Goal: Transaction & Acquisition: Purchase product/service

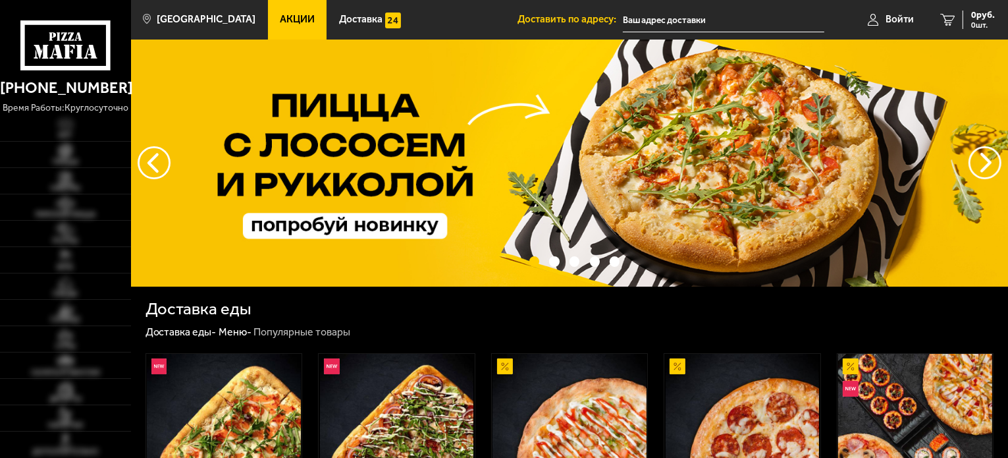
type input "[PERSON_NAME][STREET_ADDRESS][PERSON_NAME]"
click at [890, 23] on span "Войти" at bounding box center [899, 19] width 28 height 10
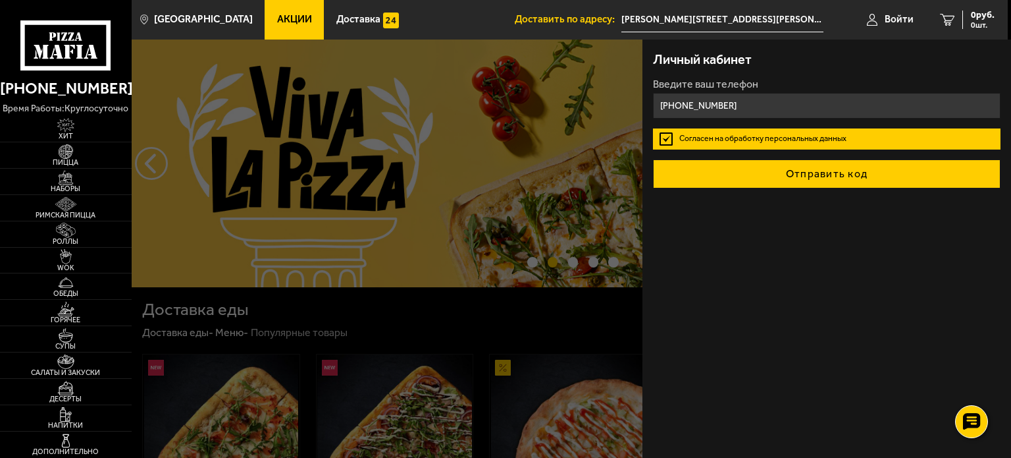
type input "+7 (981) 700-97-45"
click at [757, 173] on button "Отправить код" at bounding box center [827, 173] width 348 height 29
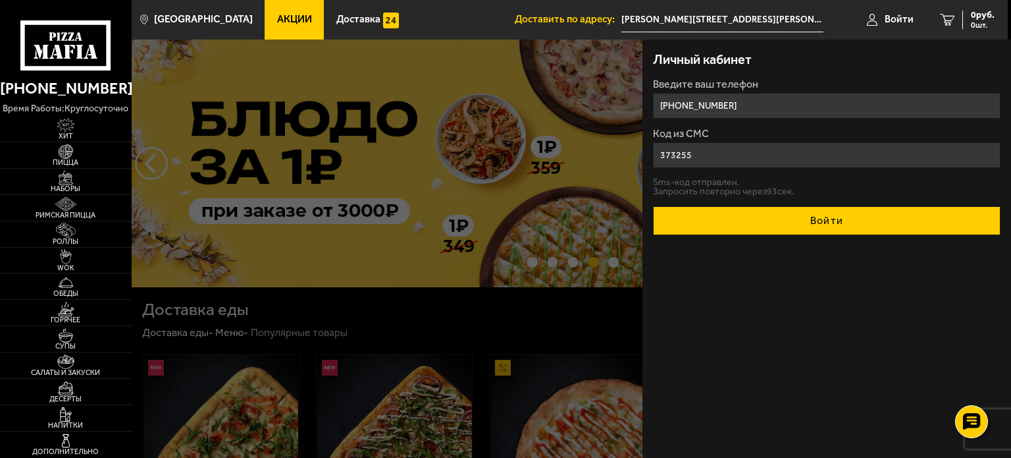
type input "373255"
click at [747, 219] on button "Войти" at bounding box center [827, 220] width 348 height 29
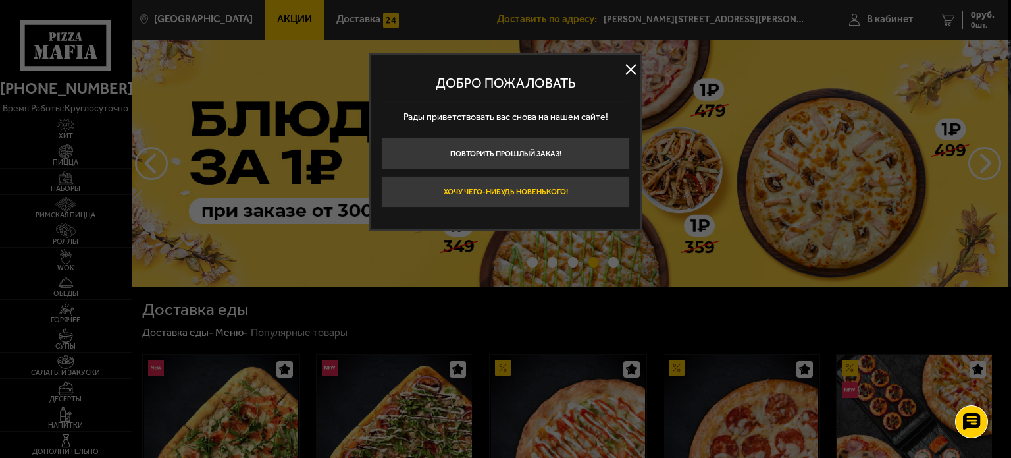
click at [490, 189] on button "Хочу чего-нибудь новенького!" at bounding box center [505, 192] width 249 height 32
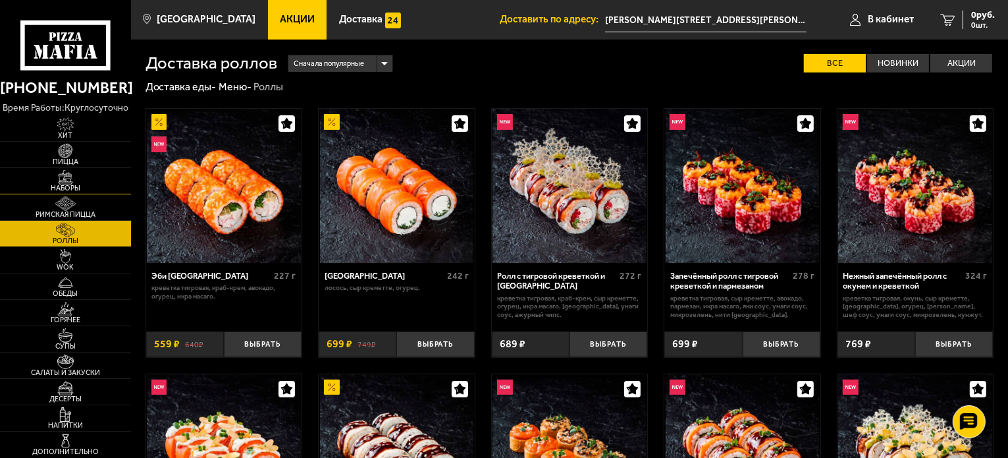
click at [94, 179] on link "Наборы" at bounding box center [65, 181] width 131 height 26
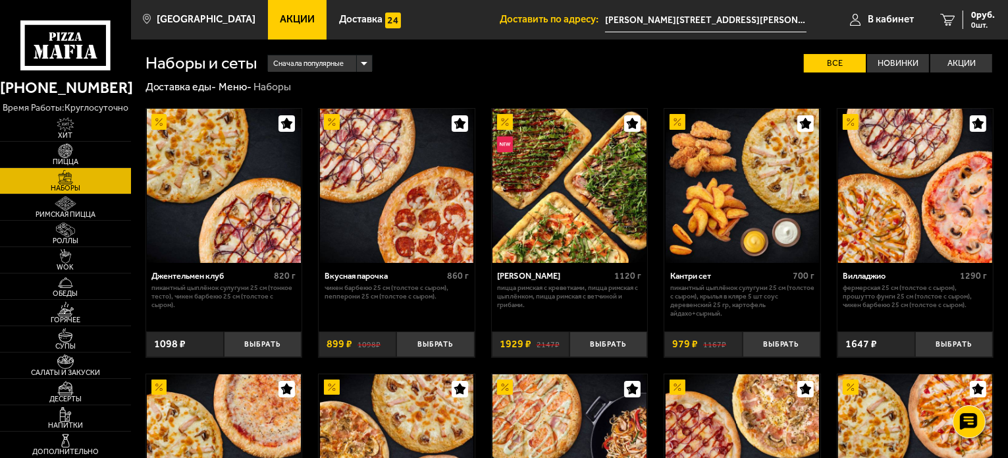
click at [280, 26] on link "Акции" at bounding box center [297, 19] width 59 height 39
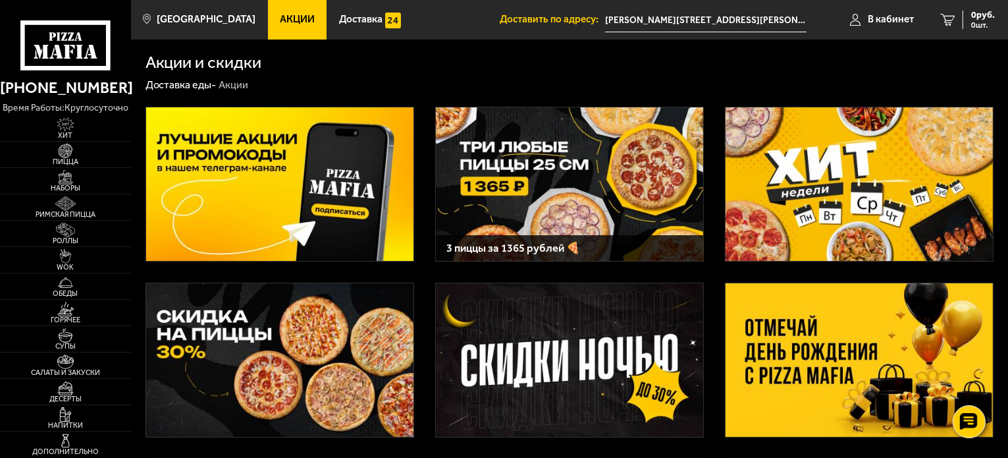
click at [829, 169] on img at bounding box center [858, 183] width 267 height 153
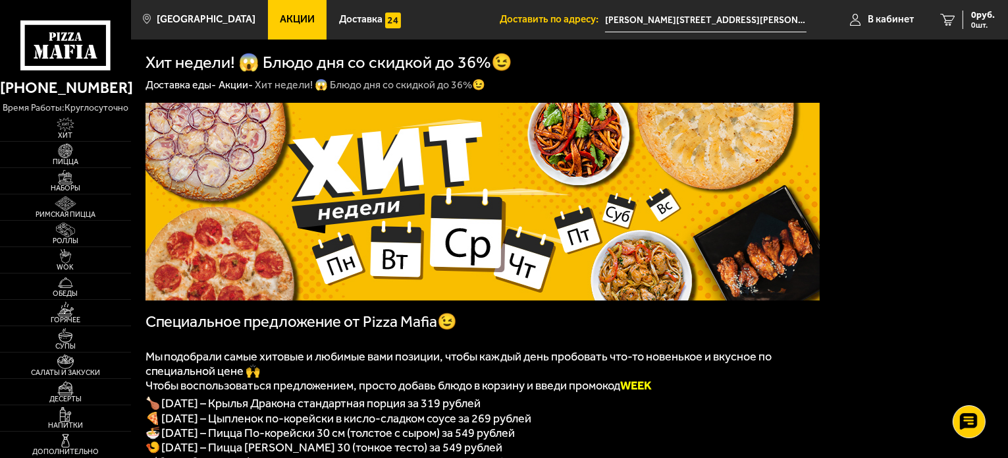
click at [271, 7] on link "Акции" at bounding box center [297, 19] width 59 height 39
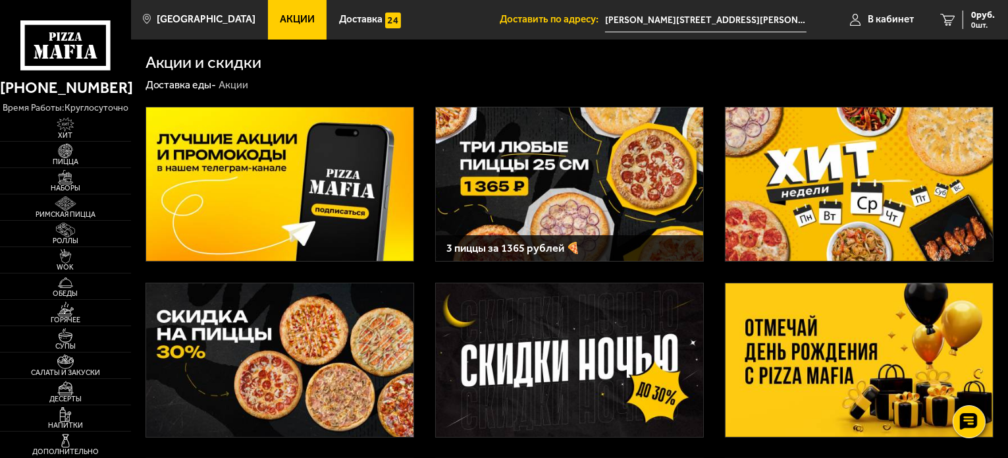
click at [537, 191] on img at bounding box center [569, 183] width 267 height 153
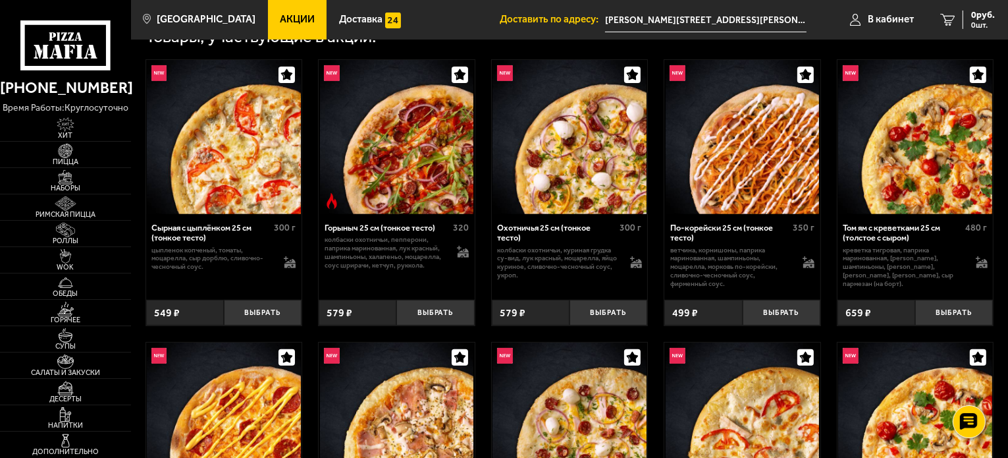
scroll to position [461, 0]
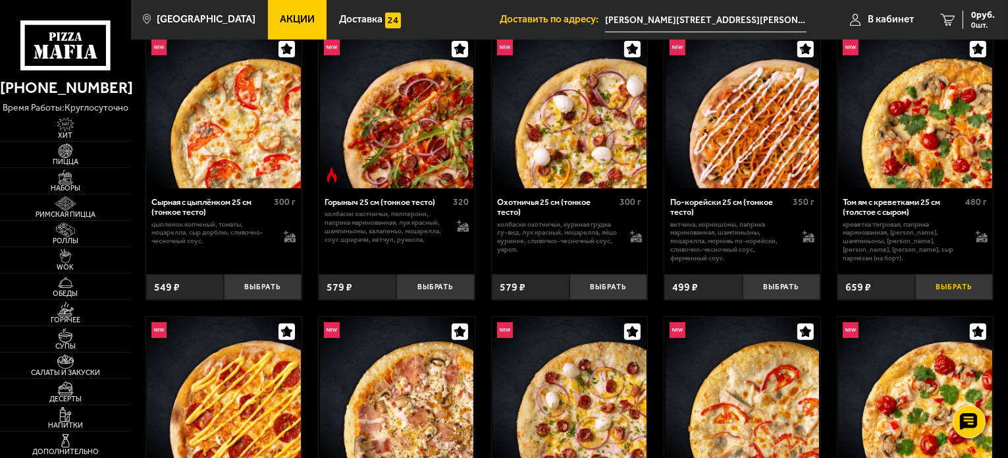
click at [953, 291] on button "Выбрать" at bounding box center [954, 287] width 78 height 26
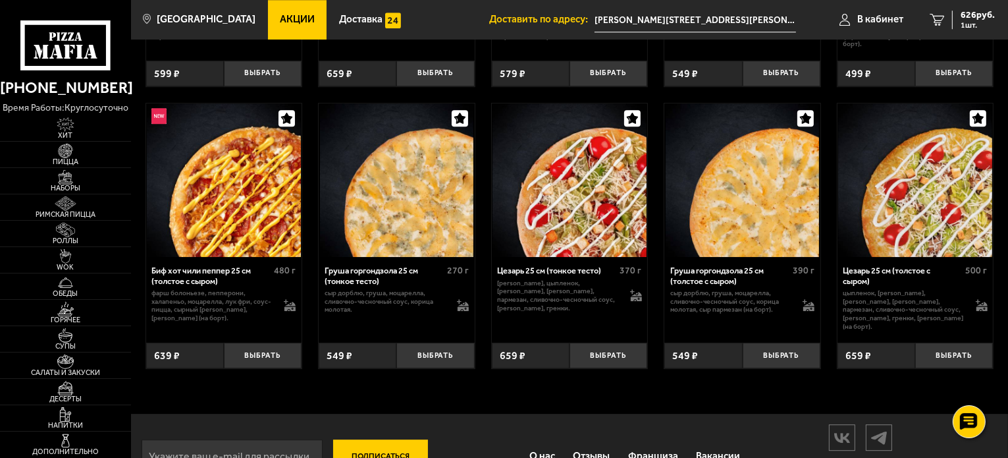
scroll to position [3818, 0]
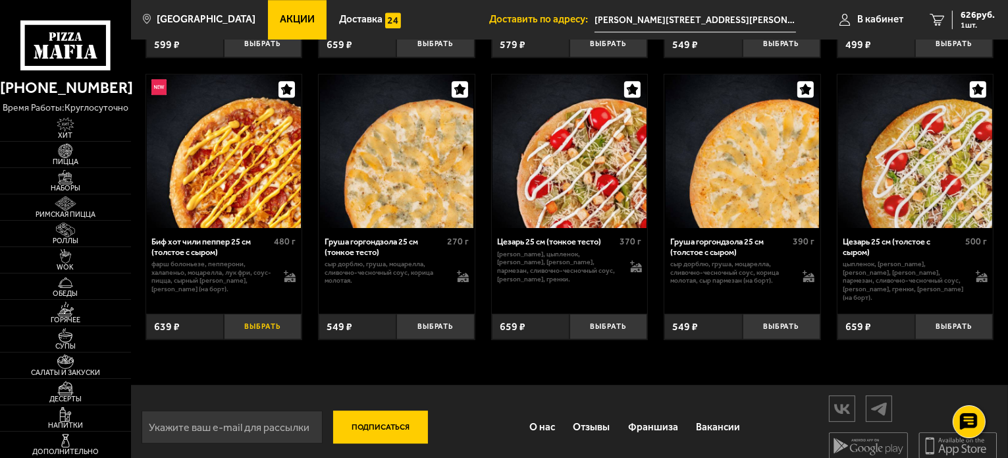
click at [268, 334] on button "Выбрать" at bounding box center [263, 326] width 78 height 26
click at [968, 334] on button "Выбрать" at bounding box center [954, 326] width 78 height 26
click at [976, 14] on span "1365 руб." at bounding box center [974, 15] width 39 height 9
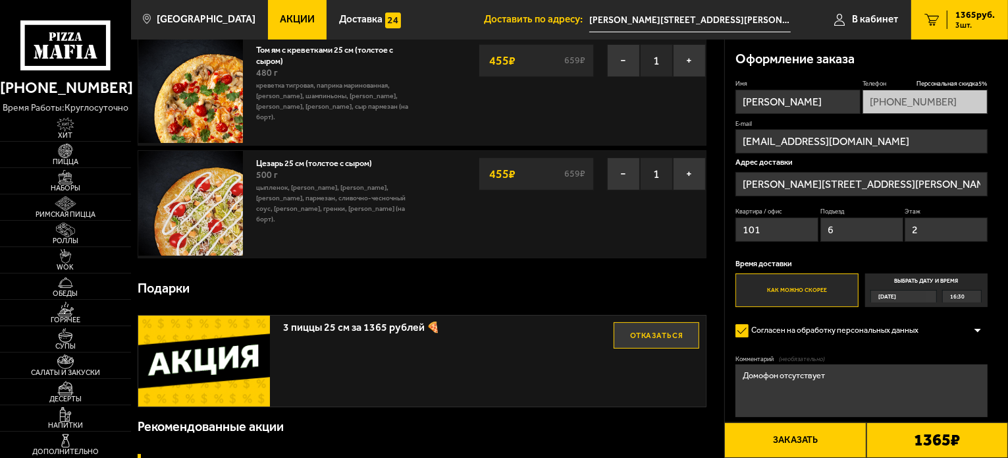
scroll to position [197, 0]
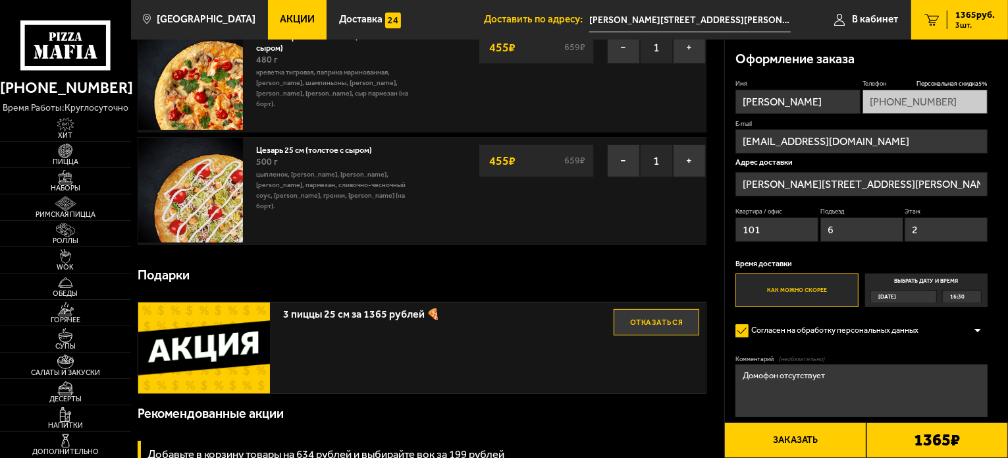
click at [964, 298] on span "16:30" at bounding box center [957, 296] width 14 height 12
click at [0, 0] on input "Выбрать дату и время Сегодня 16:30" at bounding box center [0, 0] width 0 height 0
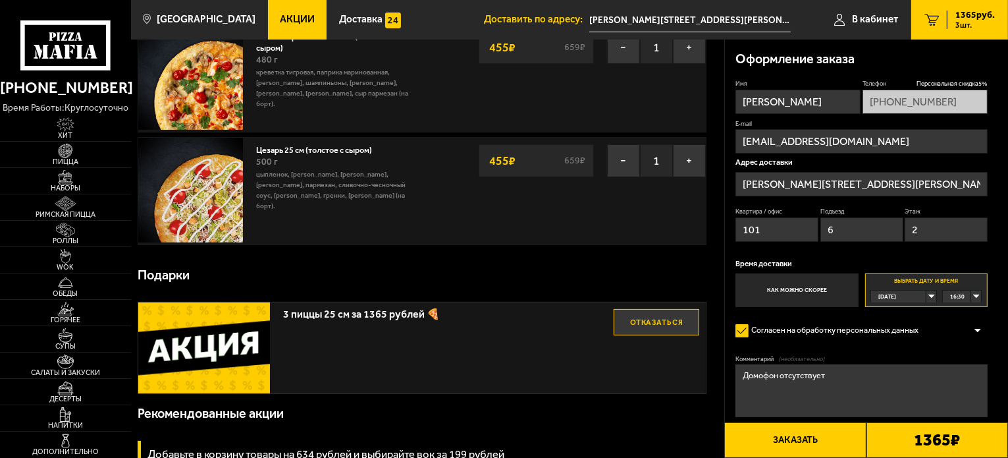
click at [956, 296] on span "16:30" at bounding box center [957, 296] width 14 height 12
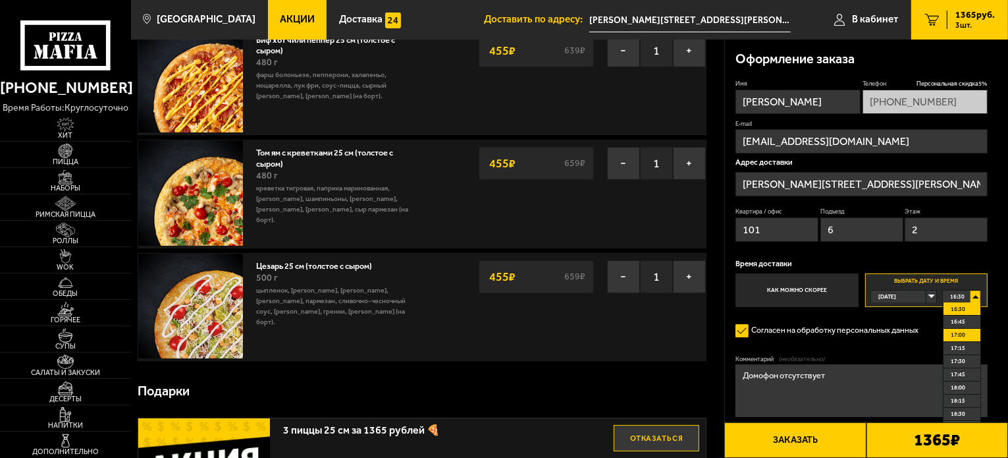
scroll to position [0, 0]
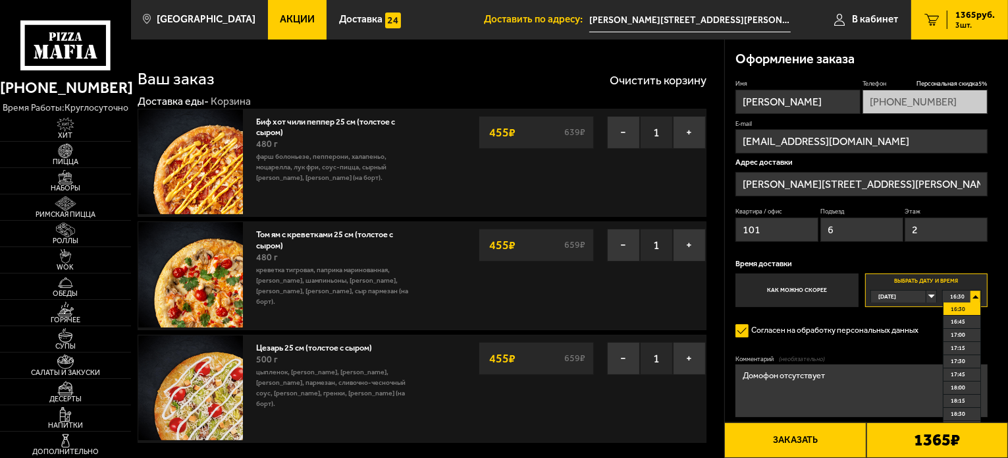
click at [966, 307] on li "16:30" at bounding box center [961, 308] width 37 height 13
click at [958, 259] on div "Имя Сергей Телефон Персональная скидка 5 % +7 (981) 700-97-45 E-mail qwerty5511…" at bounding box center [861, 193] width 252 height 228
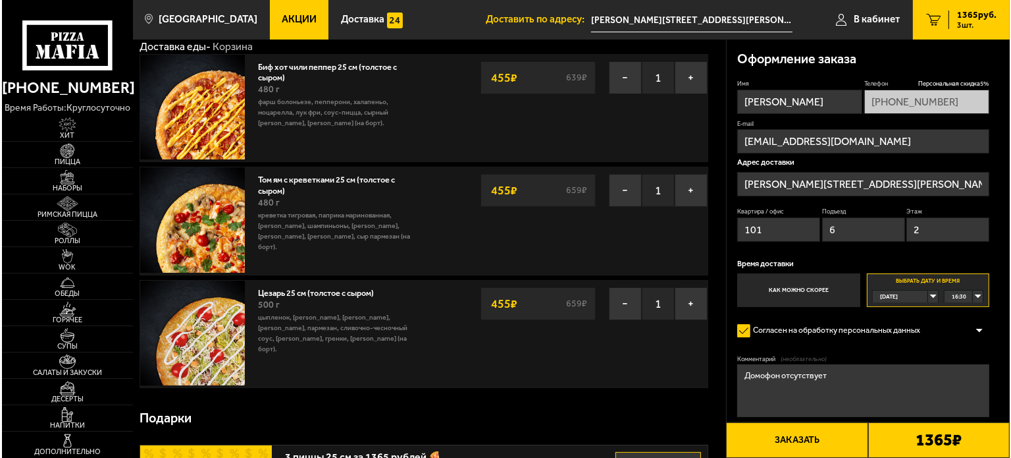
scroll to position [132, 0]
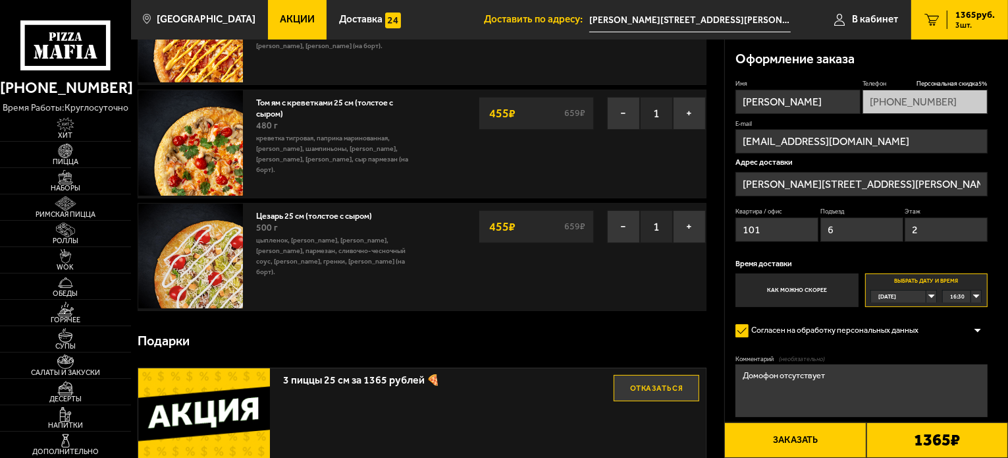
click at [747, 334] on label "Согласен на обработку персональных данных" at bounding box center [832, 330] width 194 height 21
click at [0, 0] on input "Согласен на обработку персональных данных" at bounding box center [0, 0] width 0 height 0
click at [742, 330] on label "Согласен на обработку персональных данных" at bounding box center [832, 330] width 194 height 21
click at [0, 0] on input "Согласен на обработку персональных данных" at bounding box center [0, 0] width 0 height 0
click at [822, 436] on button "Заказать" at bounding box center [795, 440] width 142 height 36
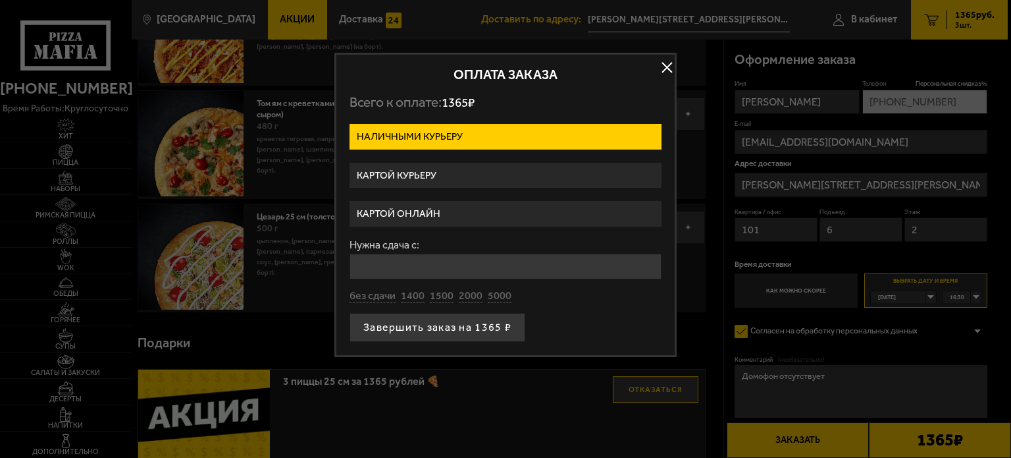
click at [439, 173] on label "Картой курьеру" at bounding box center [506, 176] width 312 height 26
click at [0, 0] on input "Картой курьеру" at bounding box center [0, 0] width 0 height 0
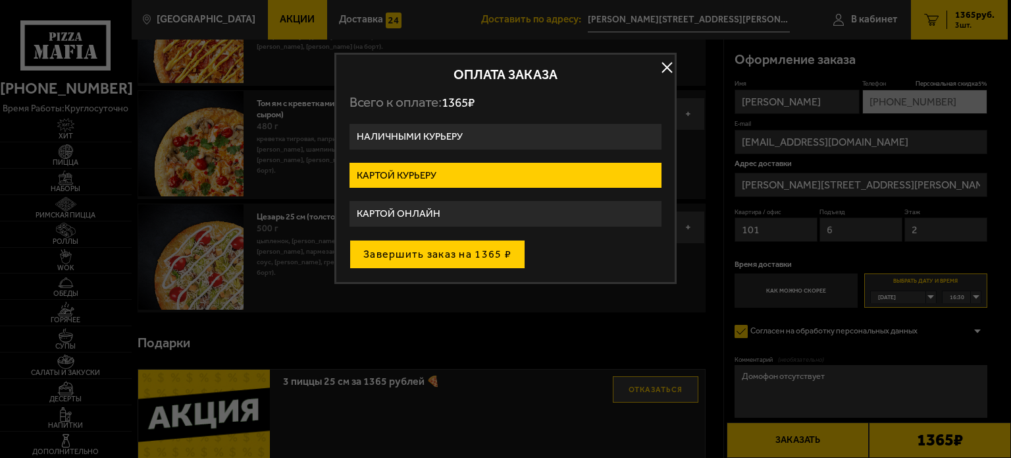
click at [442, 252] on button "Завершить заказ на 1365 ₽" at bounding box center [438, 254] width 176 height 29
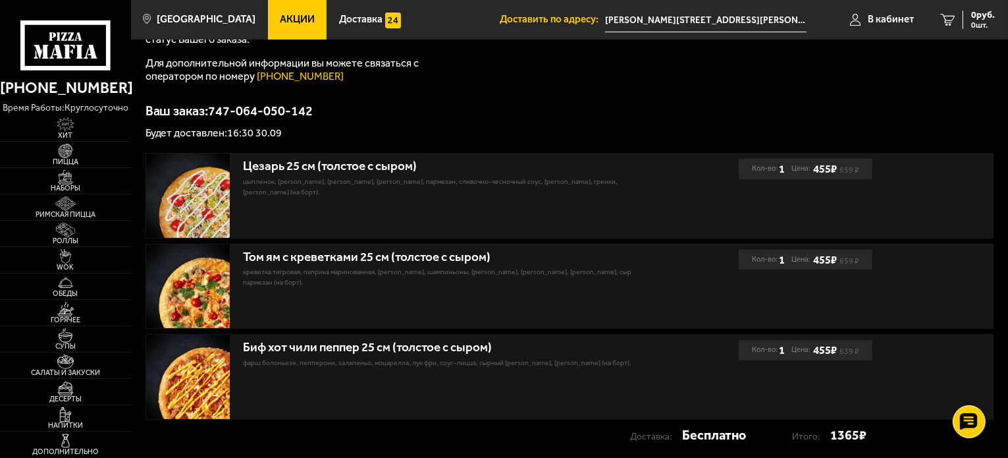
scroll to position [197, 0]
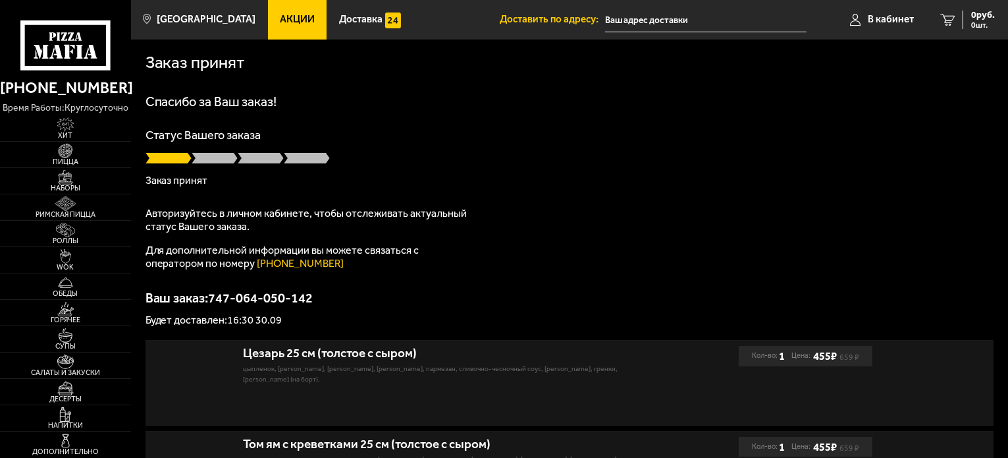
type input "[PERSON_NAME][STREET_ADDRESS][PERSON_NAME]"
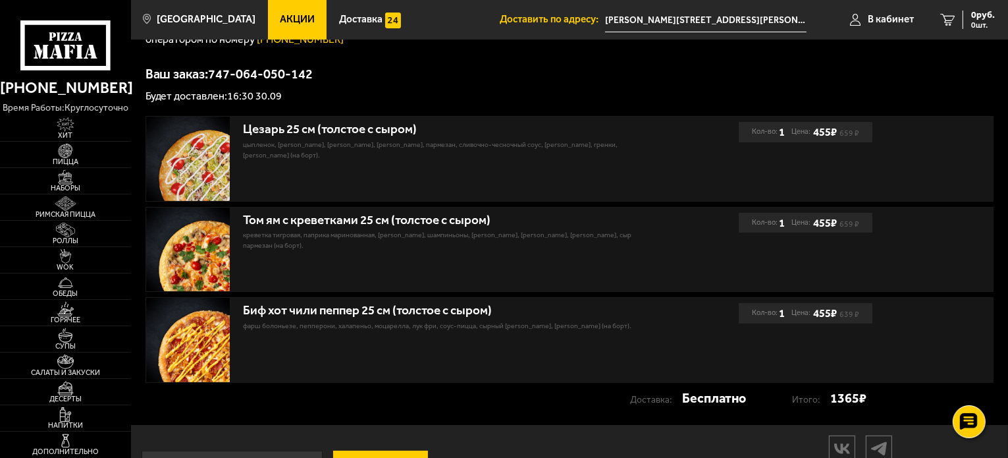
scroll to position [276, 0]
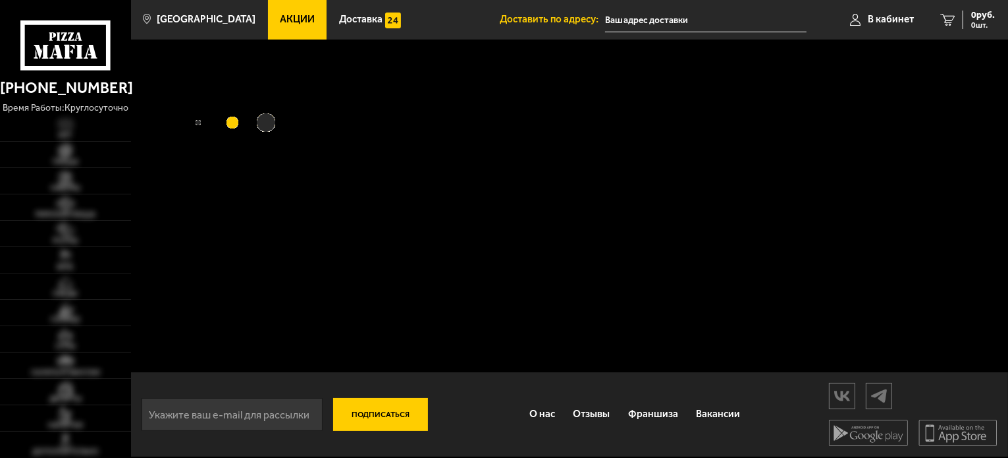
type input "[PERSON_NAME][STREET_ADDRESS][PERSON_NAME]"
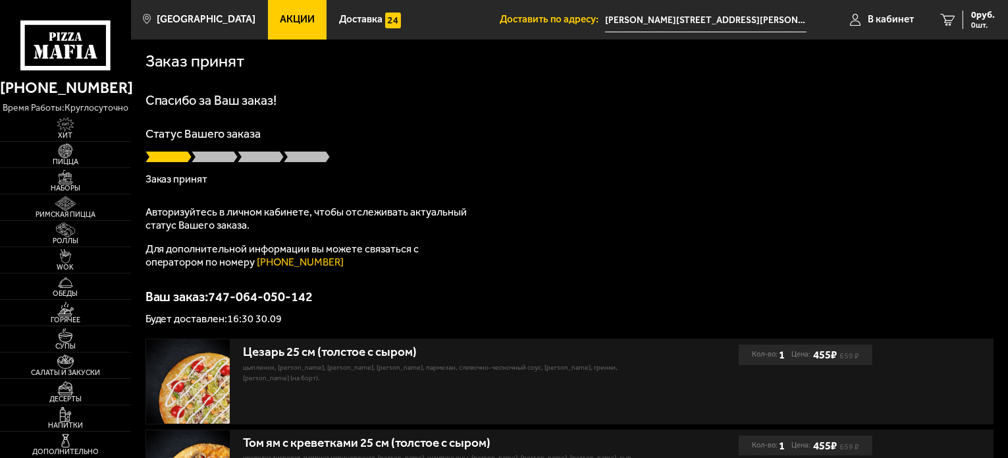
scroll to position [1, 0]
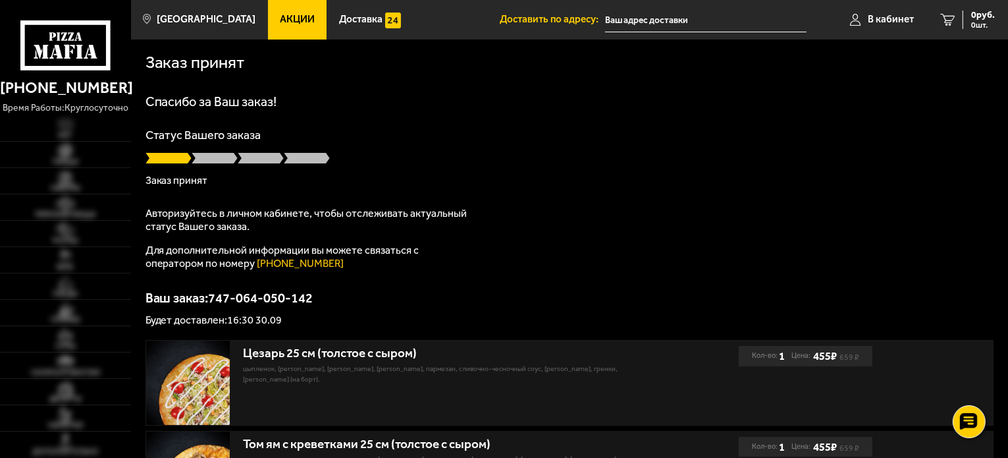
scroll to position [1, 0]
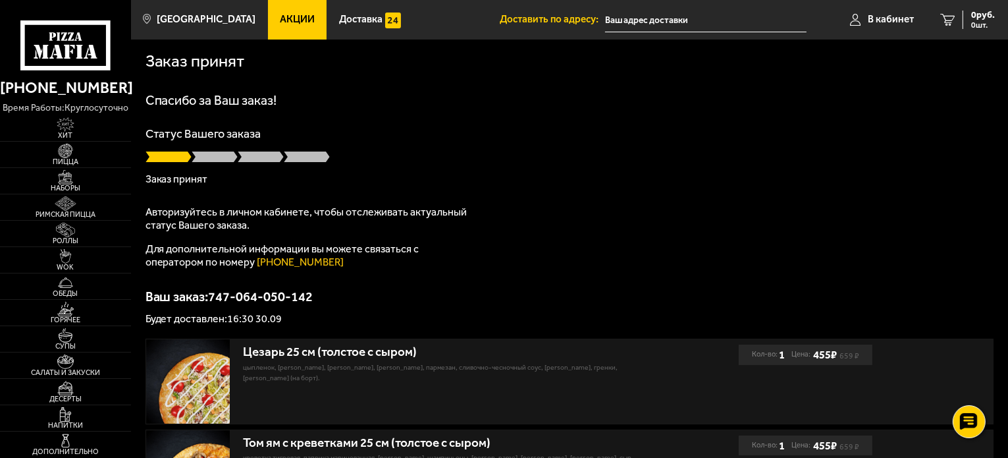
click at [261, 298] on p "Ваш заказ: 747-064-050-142" at bounding box center [569, 296] width 849 height 13
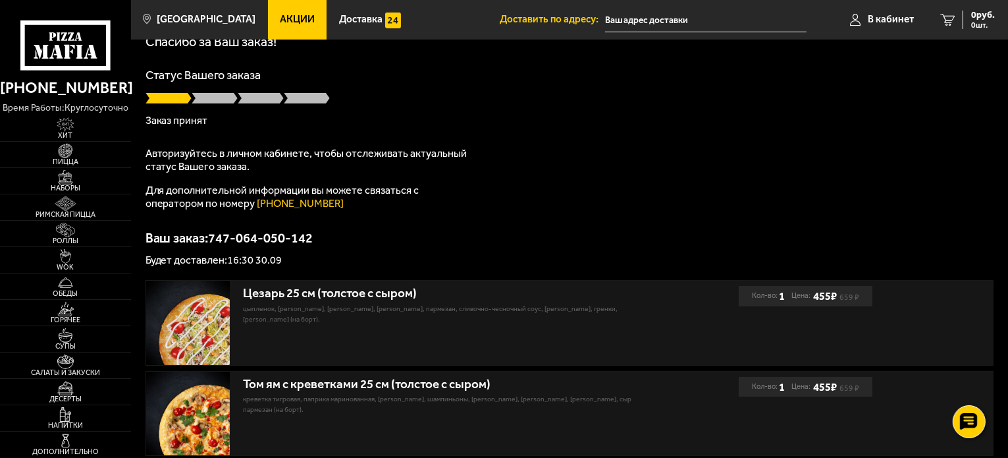
scroll to position [0, 0]
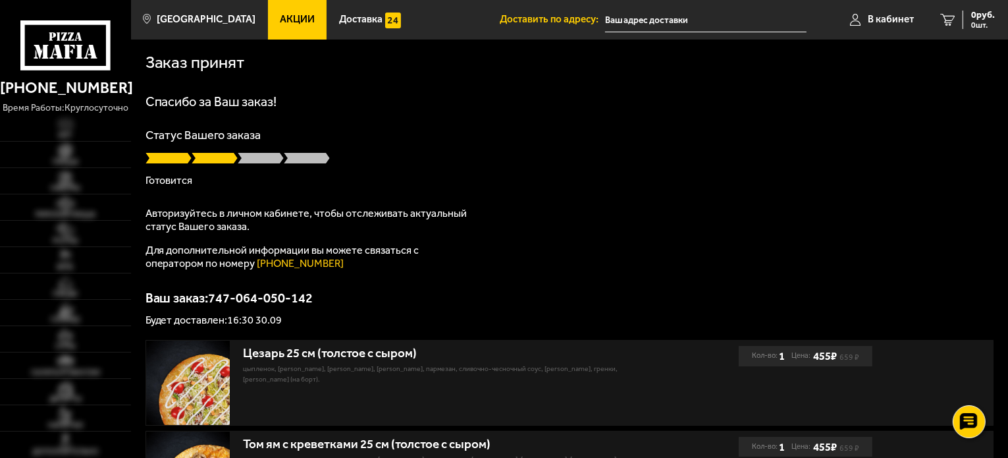
type input "[PERSON_NAME][STREET_ADDRESS][PERSON_NAME]"
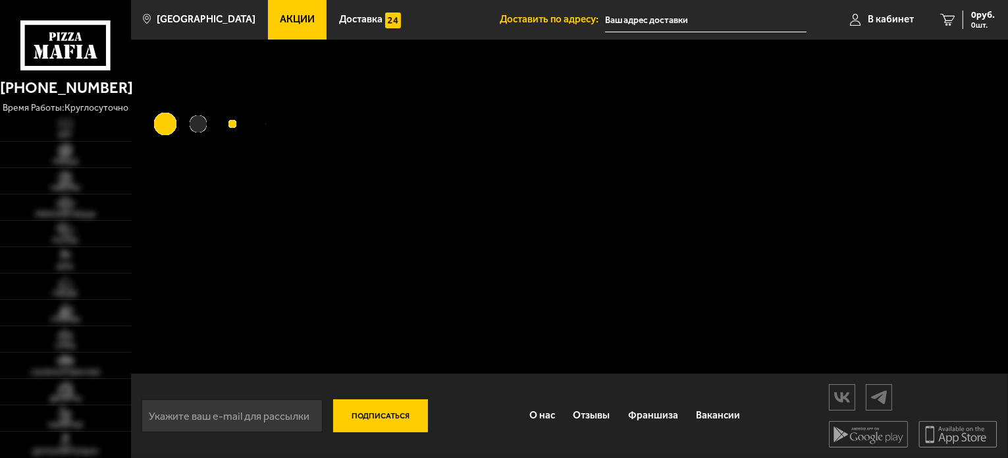
type input "[PERSON_NAME][STREET_ADDRESS][PERSON_NAME]"
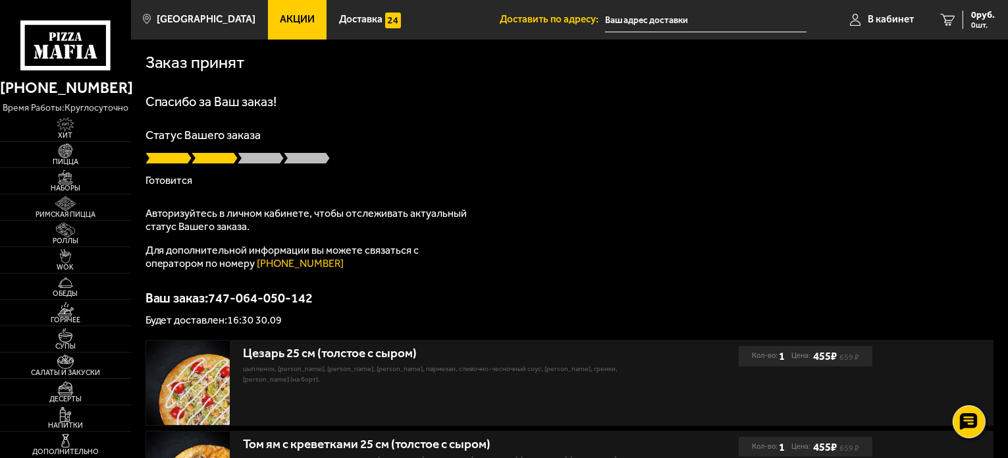
type input "[PERSON_NAME][STREET_ADDRESS][PERSON_NAME]"
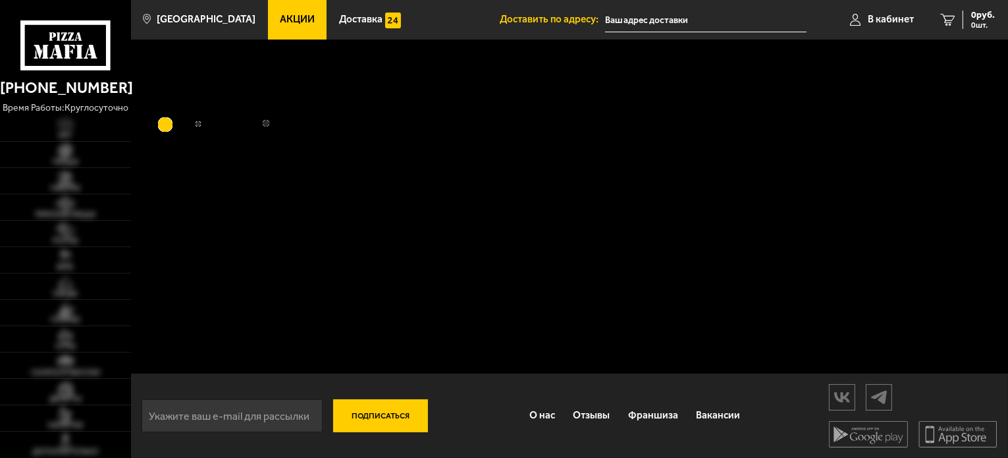
type input "[PERSON_NAME][STREET_ADDRESS][PERSON_NAME]"
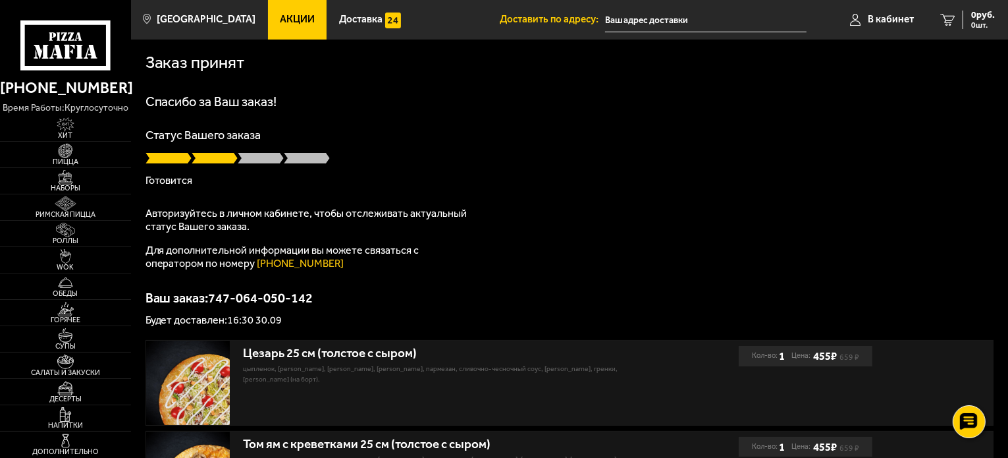
type input "[PERSON_NAME][STREET_ADDRESS][PERSON_NAME]"
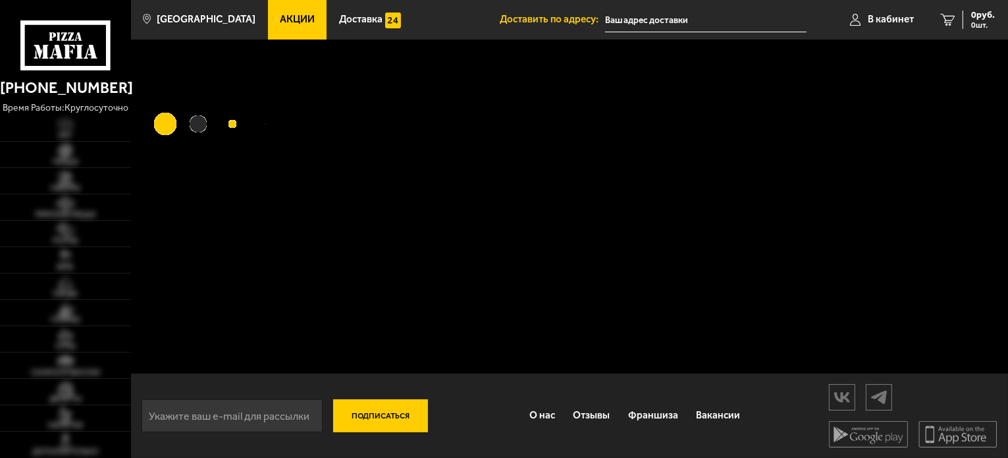
type input "[PERSON_NAME][STREET_ADDRESS][PERSON_NAME]"
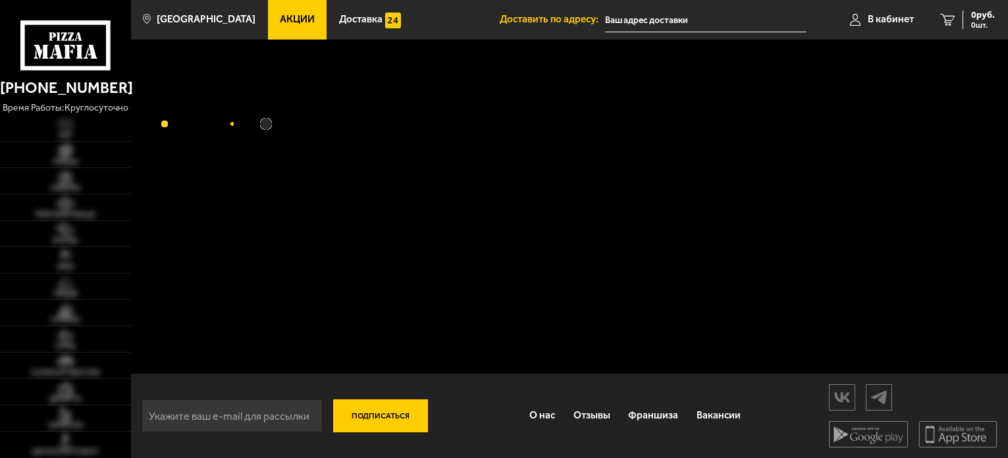
type input "[PERSON_NAME][STREET_ADDRESS][PERSON_NAME]"
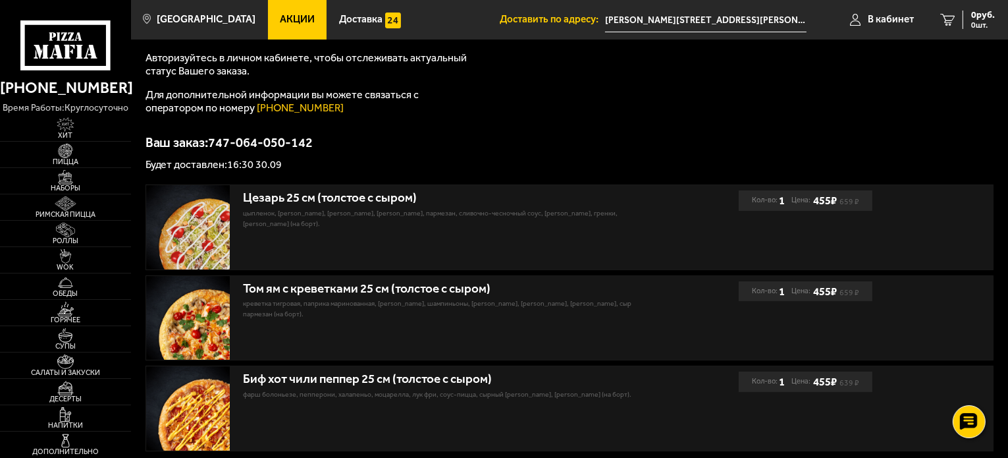
scroll to position [197, 0]
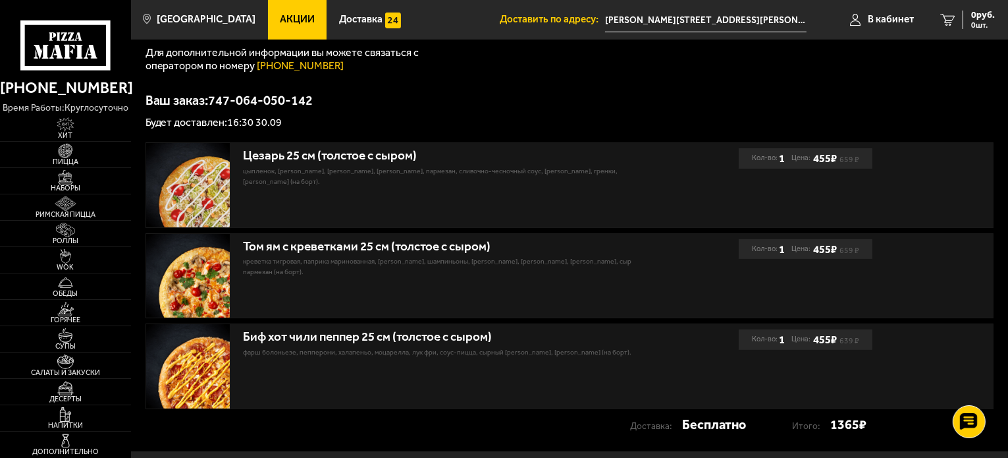
drag, startPoint x: 197, startPoint y: 263, endPoint x: 545, endPoint y: 215, distance: 350.9
click at [545, 215] on div "Цезарь 25 см (толстое с сыром) цыпленок, [PERSON_NAME], [PERSON_NAME], [PERSON_…" at bounding box center [442, 185] width 593 height 84
